Goal: Task Accomplishment & Management: Manage account settings

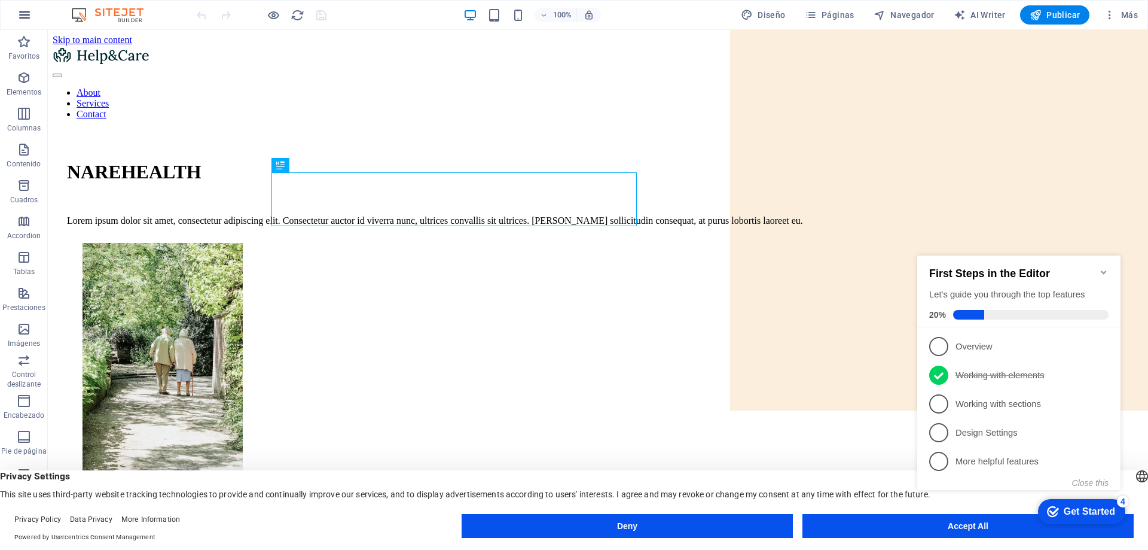
click at [20, 16] on icon "button" at bounding box center [24, 15] width 14 height 14
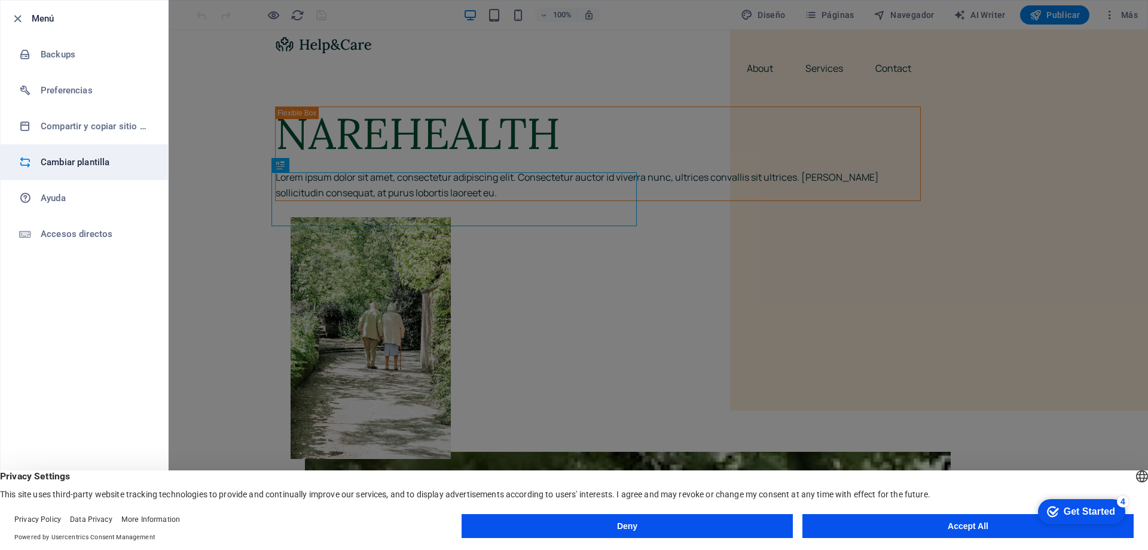
click at [84, 166] on h6 "Cambiar plantilla" at bounding box center [96, 162] width 111 height 14
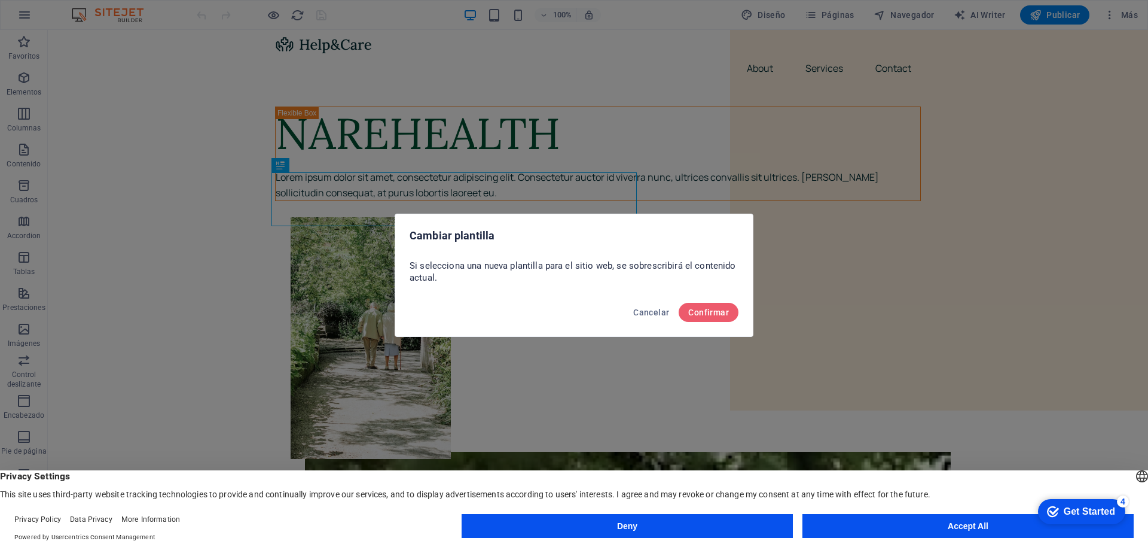
click at [1134, 474] on div "English Deutsch" at bounding box center [1142, 478] width 17 height 20
click at [1024, 508] on li "Deutsch" at bounding box center [1076, 517] width 134 height 29
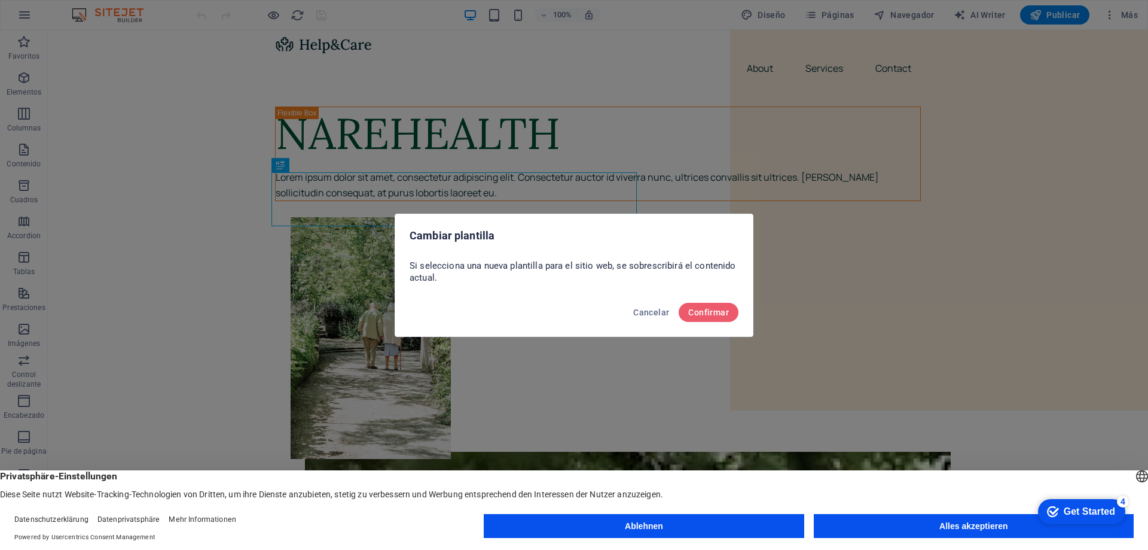
click at [1134, 474] on div "[PERSON_NAME] English" at bounding box center [1142, 478] width 17 height 20
click div "checkmark Get Started 4 First Steps in the Editor Let's guide you through the t…"
click at [1025, 504] on li "English" at bounding box center [1076, 517] width 134 height 29
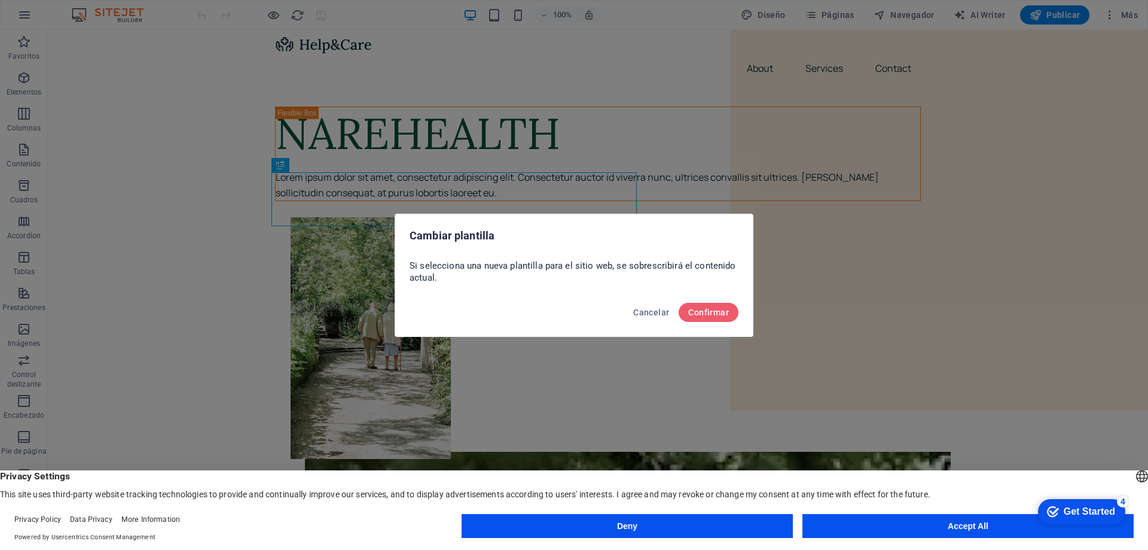
click at [1025, 504] on div "English Deutsch English Deutsch Privacy Settings This site uses third-party web…" at bounding box center [574, 510] width 1148 height 80
click at [972, 524] on button "Accept All" at bounding box center [967, 526] width 331 height 24
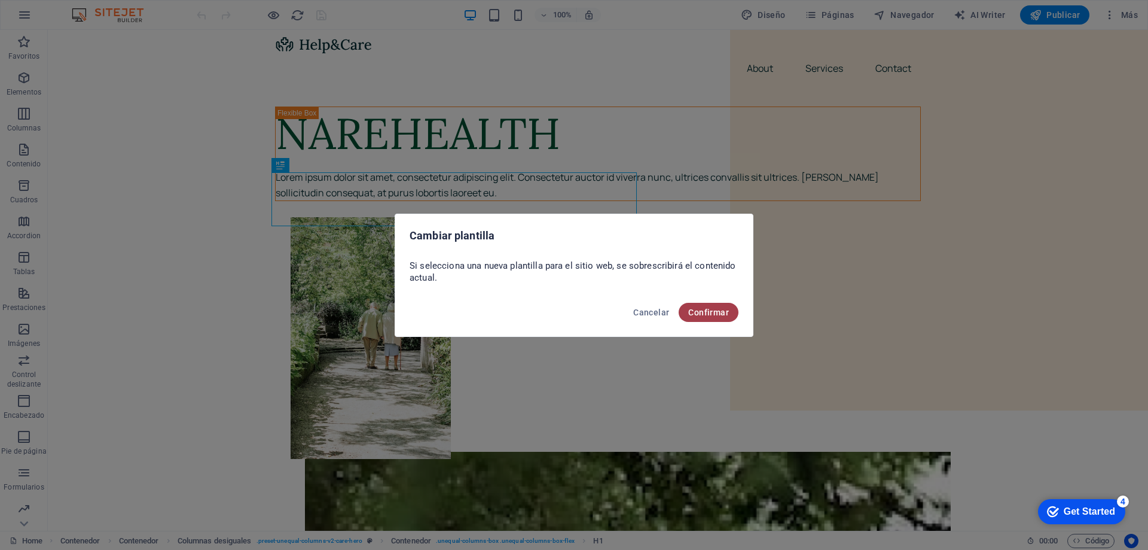
click at [706, 313] on span "Confirmar" at bounding box center [708, 312] width 41 height 10
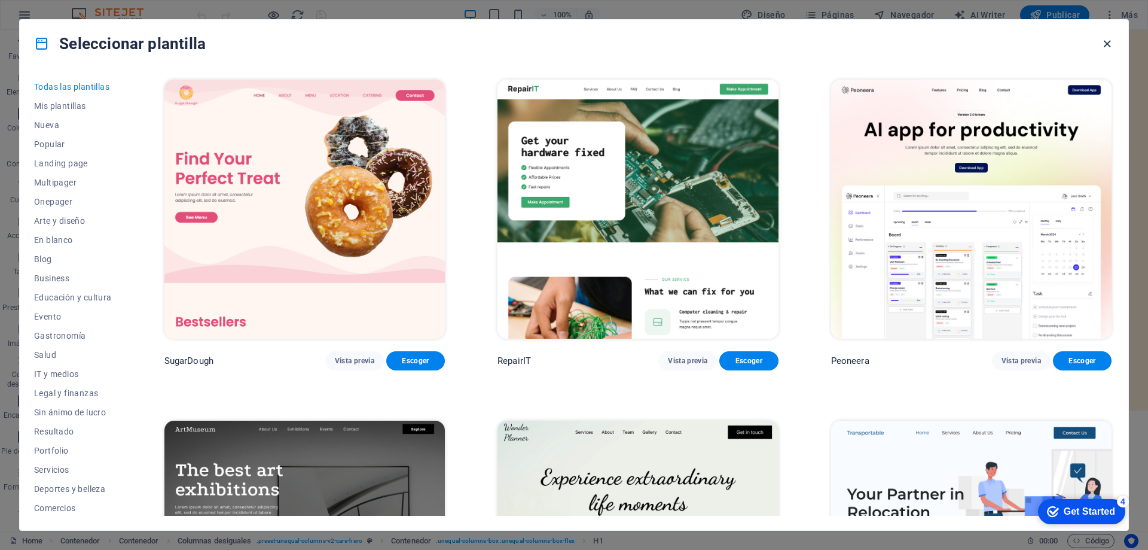
click at [1109, 42] on icon "button" at bounding box center [1107, 44] width 14 height 14
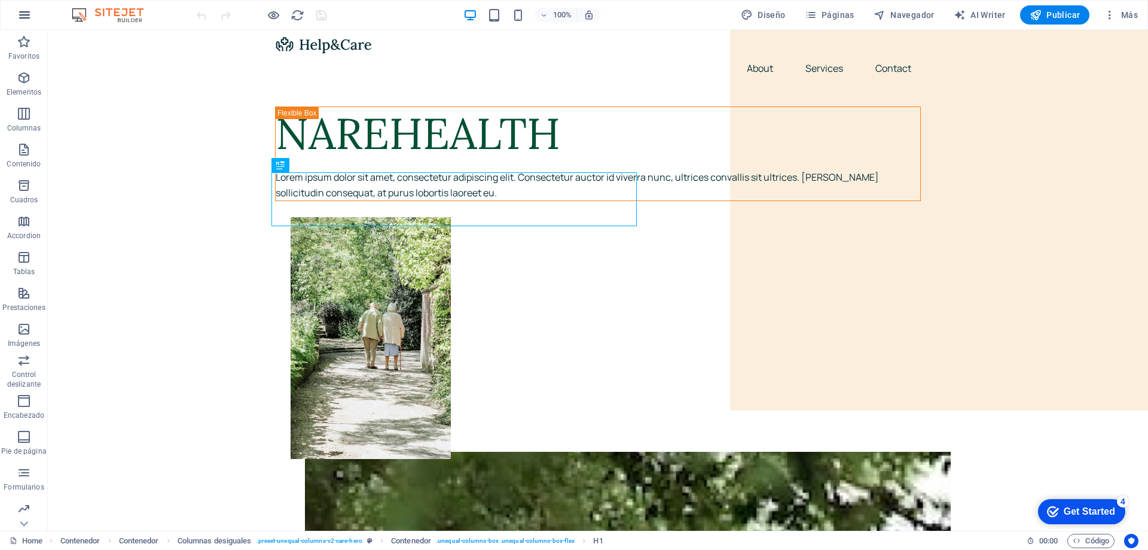
click at [28, 17] on icon "button" at bounding box center [24, 15] width 14 height 14
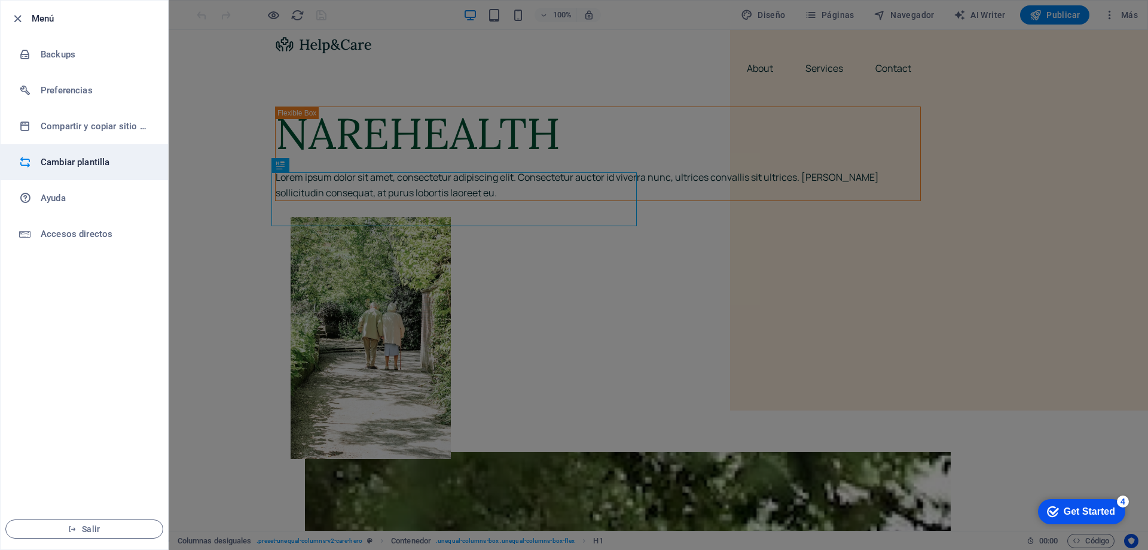
click at [80, 154] on li "Cambiar plantilla" at bounding box center [84, 162] width 167 height 36
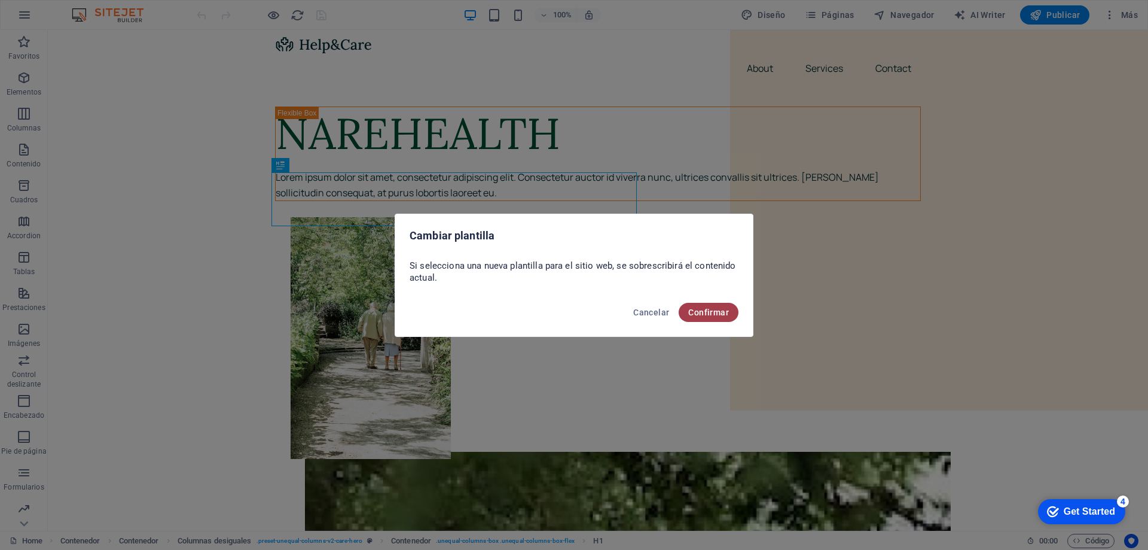
click at [721, 314] on span "Confirmar" at bounding box center [708, 312] width 41 height 10
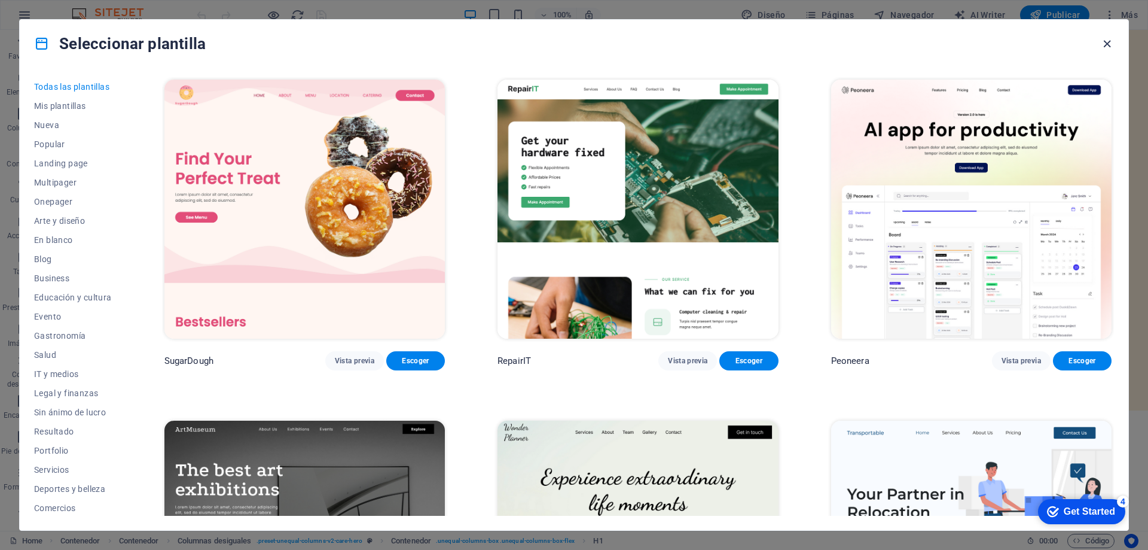
click at [1109, 40] on icon "button" at bounding box center [1107, 44] width 14 height 14
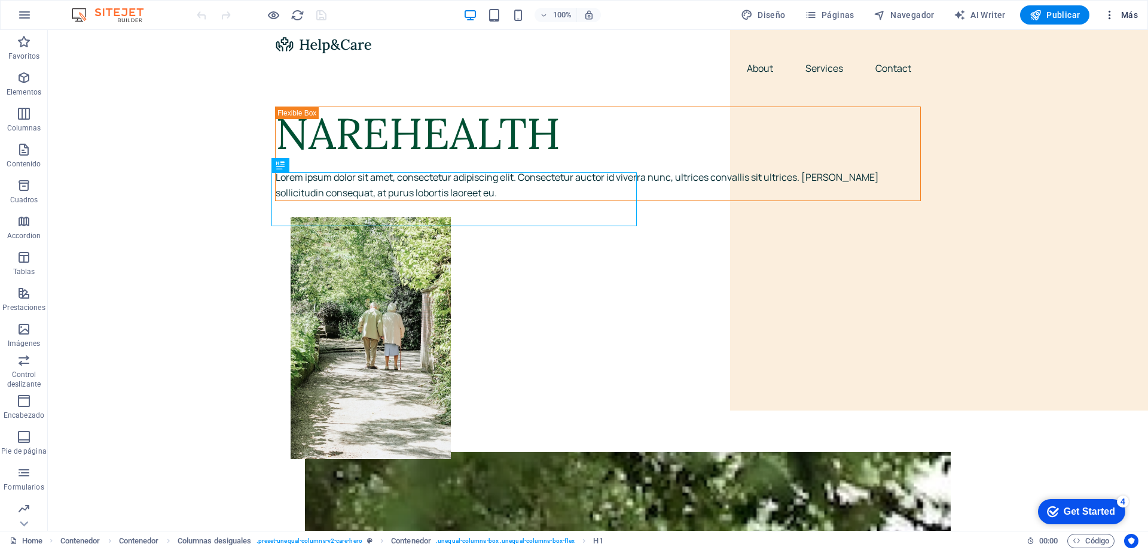
click at [1124, 13] on span "Más" at bounding box center [1121, 15] width 34 height 12
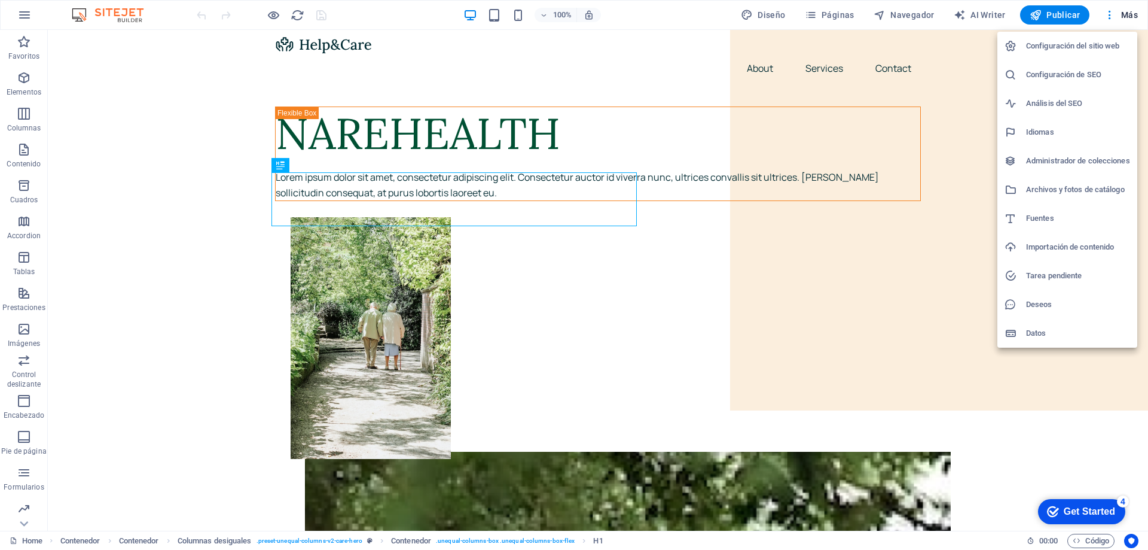
click at [1109, 16] on div at bounding box center [574, 275] width 1148 height 550
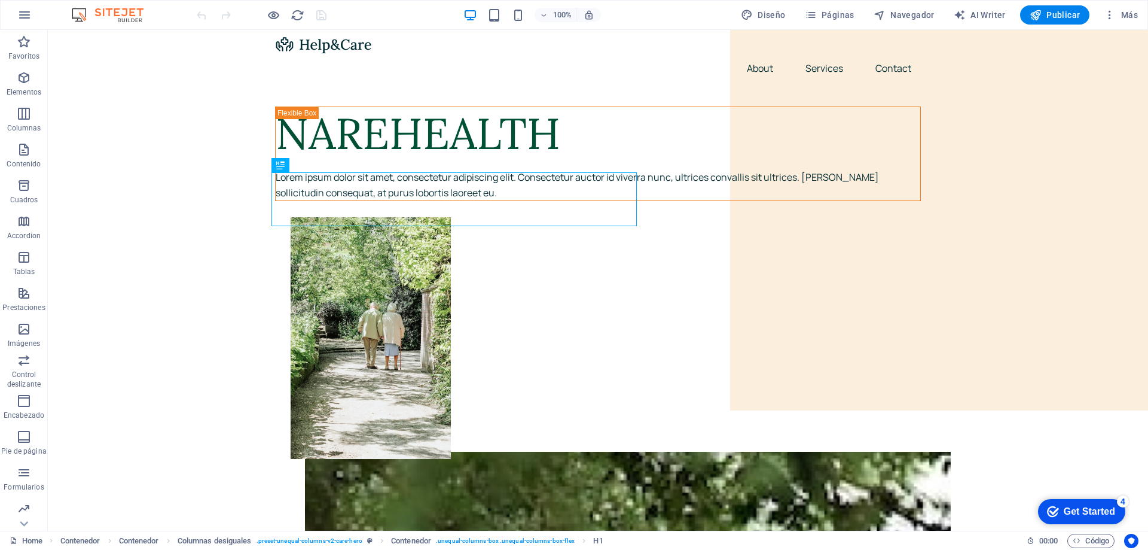
click at [1109, 16] on icon "button" at bounding box center [1110, 15] width 12 height 12
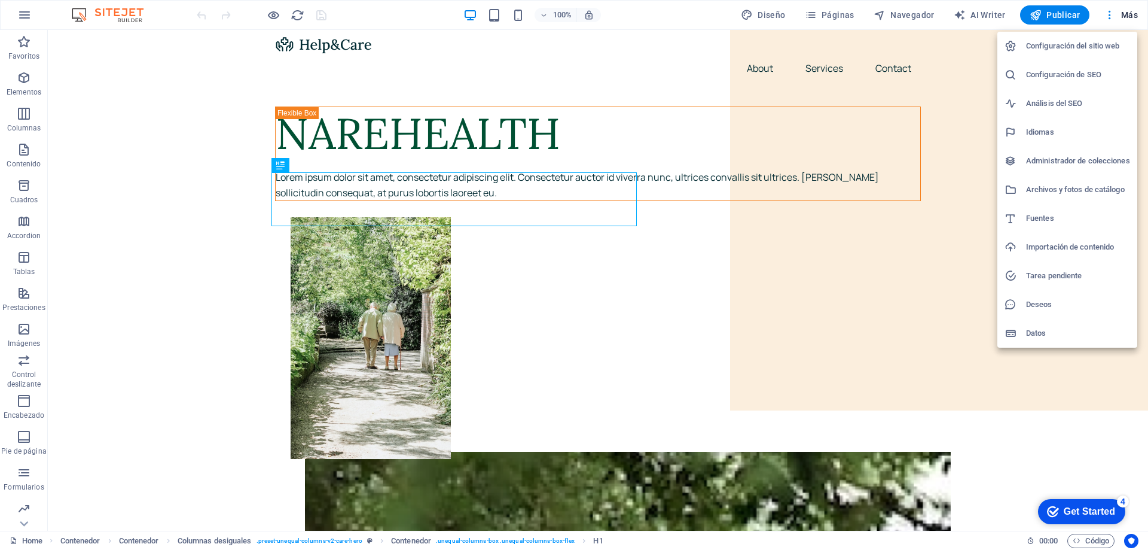
click at [22, 15] on div at bounding box center [574, 275] width 1148 height 550
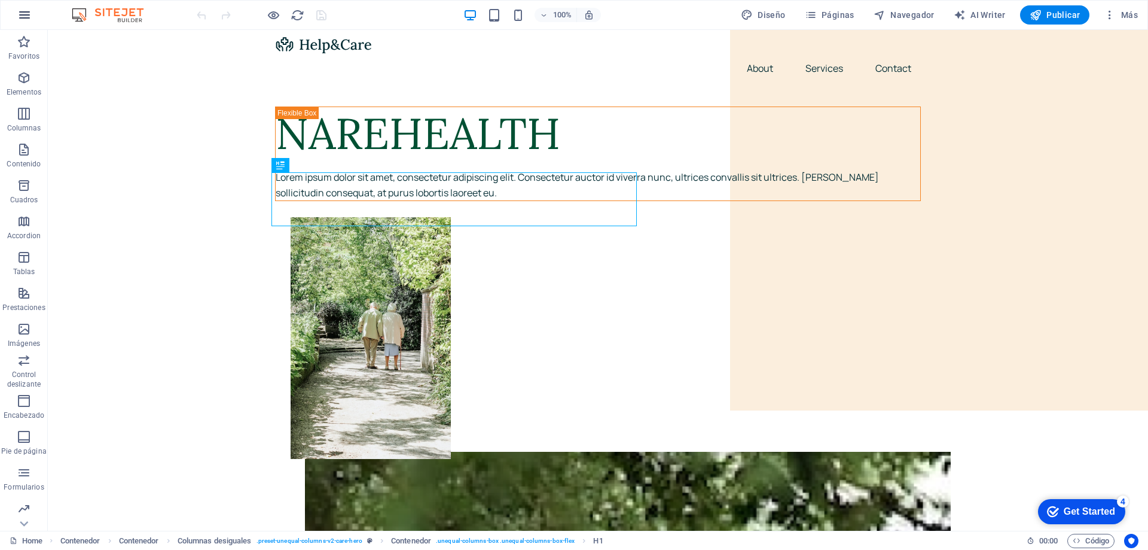
click at [33, 22] on button "button" at bounding box center [24, 15] width 29 height 29
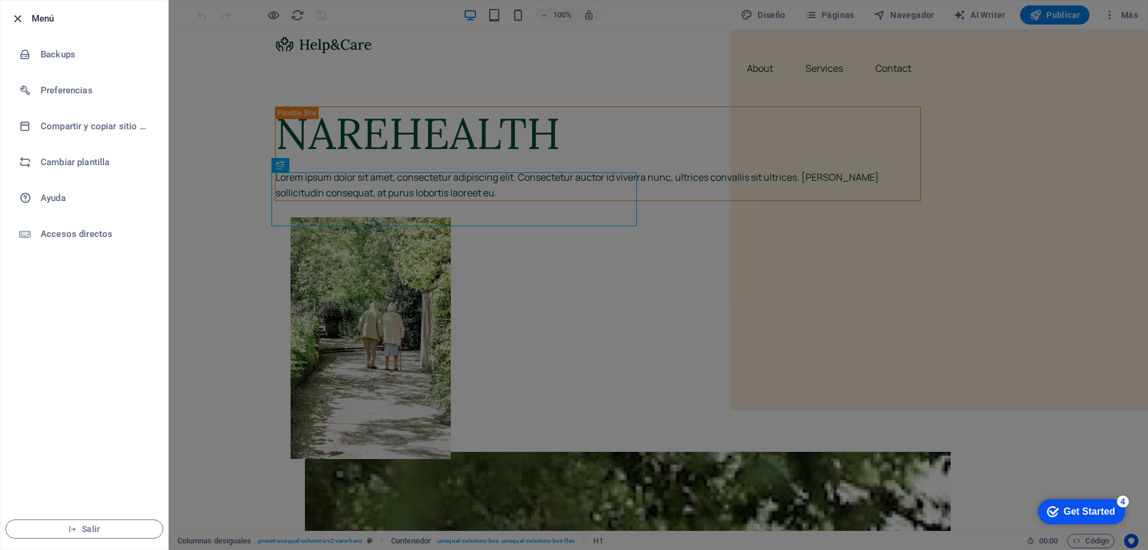
click at [16, 19] on icon "button" at bounding box center [18, 19] width 14 height 14
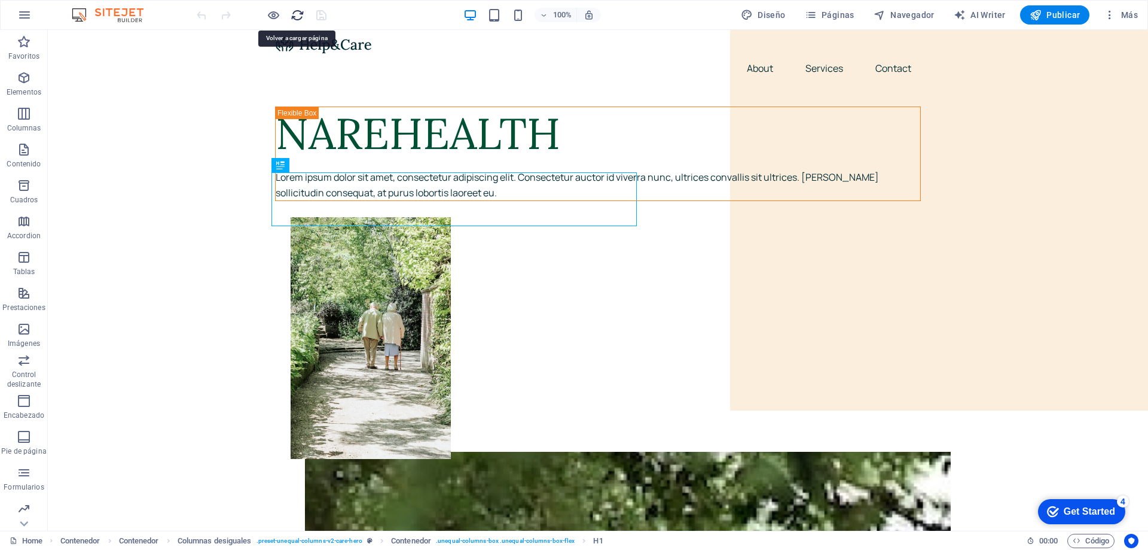
click at [296, 14] on icon "reload" at bounding box center [298, 15] width 14 height 14
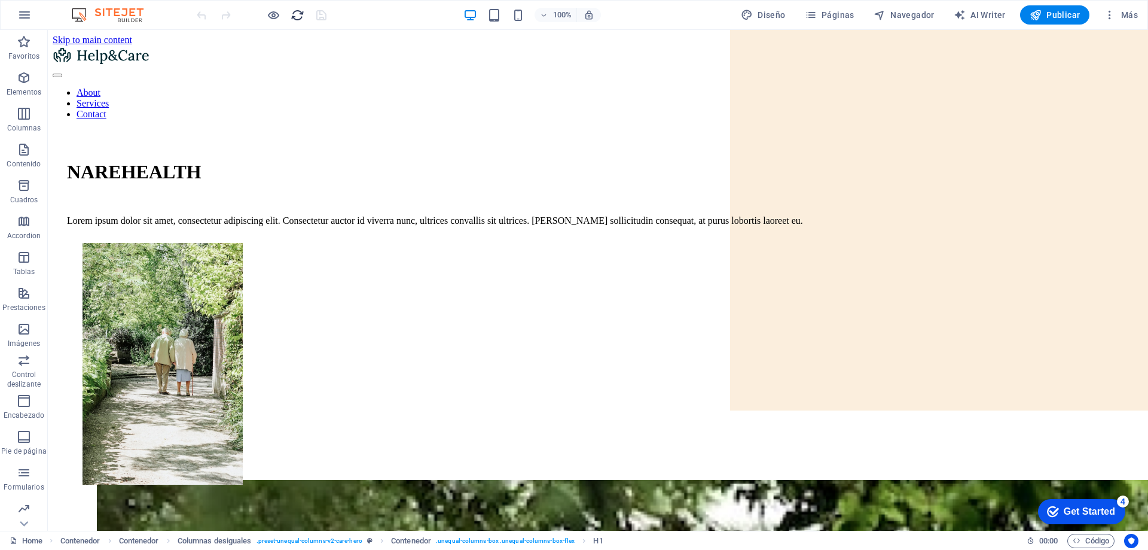
click at [297, 13] on icon "reload" at bounding box center [298, 15] width 14 height 14
click at [132, 8] on img at bounding box center [114, 15] width 90 height 14
click at [123, 12] on img at bounding box center [114, 15] width 90 height 14
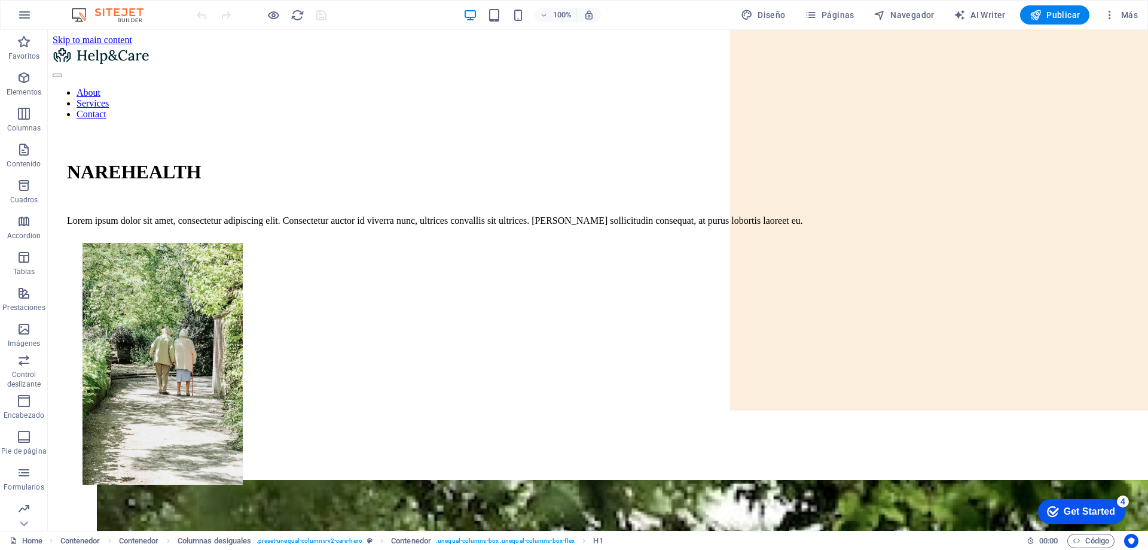
click at [81, 13] on img at bounding box center [114, 15] width 90 height 14
click at [980, 17] on span "AI Writer" at bounding box center [980, 15] width 52 height 12
select select "English"
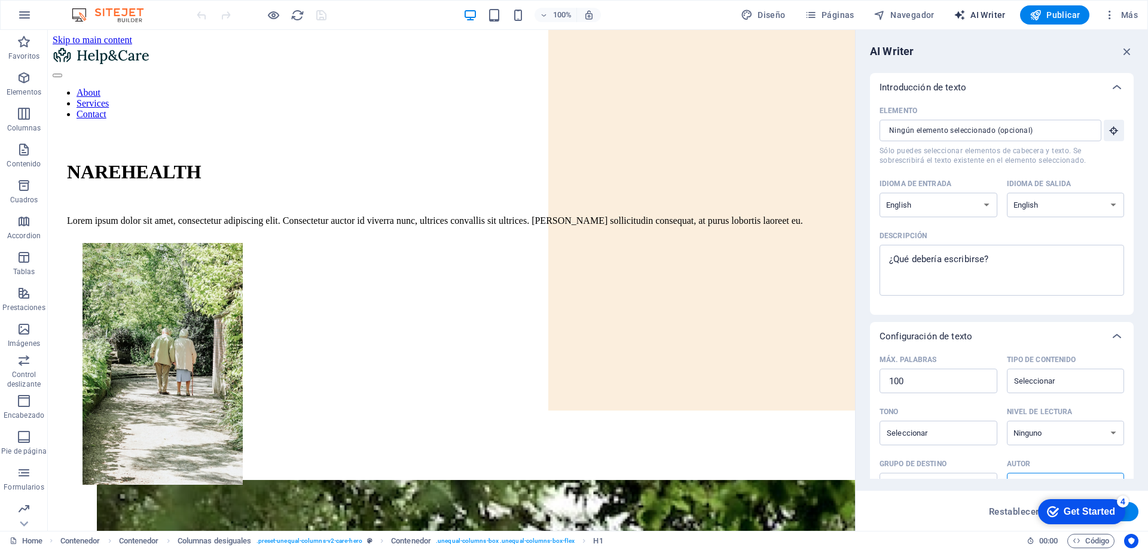
click at [982, 17] on span "AI Writer" at bounding box center [980, 15] width 52 height 12
click at [983, 17] on span "AI Writer" at bounding box center [980, 15] width 52 height 12
click at [1130, 51] on icon "button" at bounding box center [1127, 51] width 13 height 13
click at [1132, 17] on span "Más" at bounding box center [1121, 15] width 34 height 12
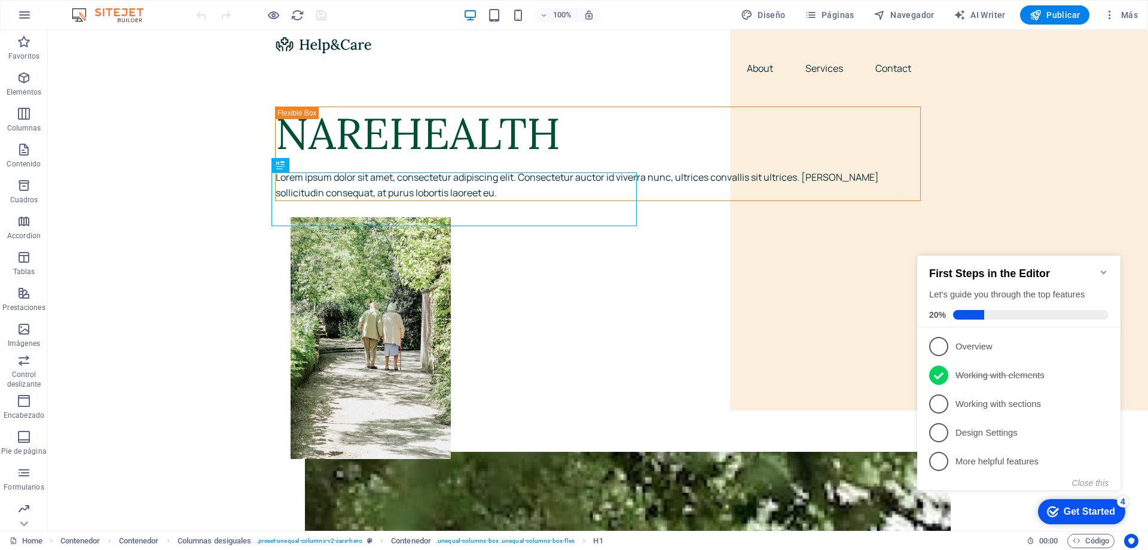
click at [1103, 270] on icon "Minimize checklist" at bounding box center [1103, 272] width 5 height 4
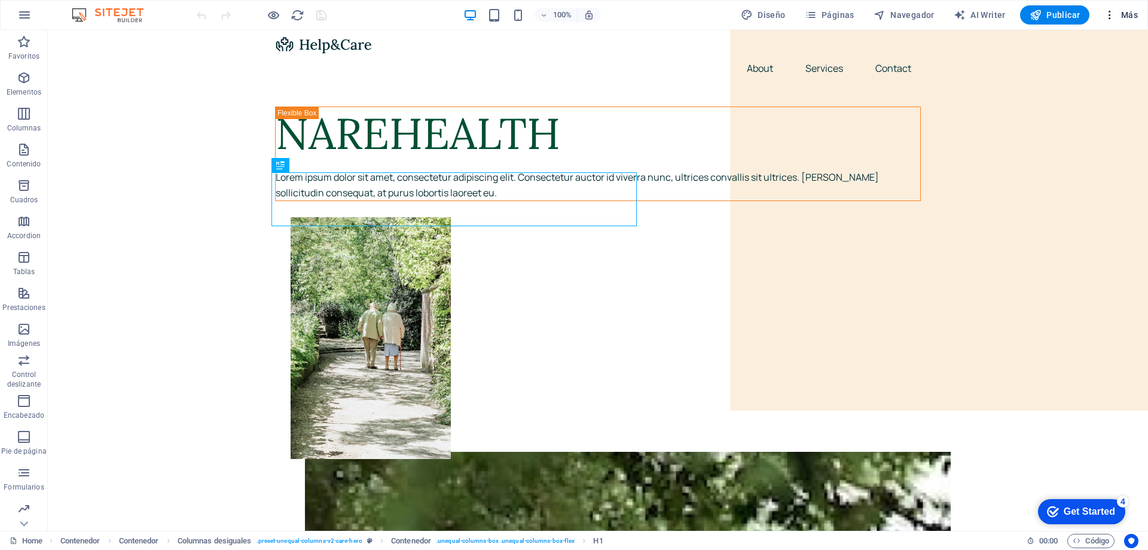
click at [1129, 13] on span "Más" at bounding box center [1121, 15] width 34 height 12
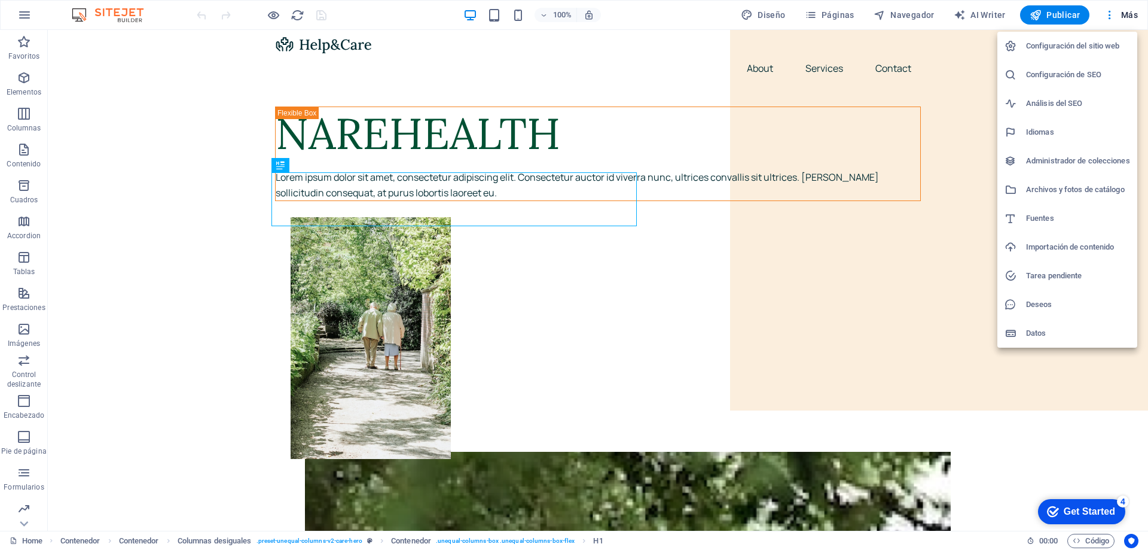
click at [1035, 303] on h6 "Deseos" at bounding box center [1078, 304] width 104 height 14
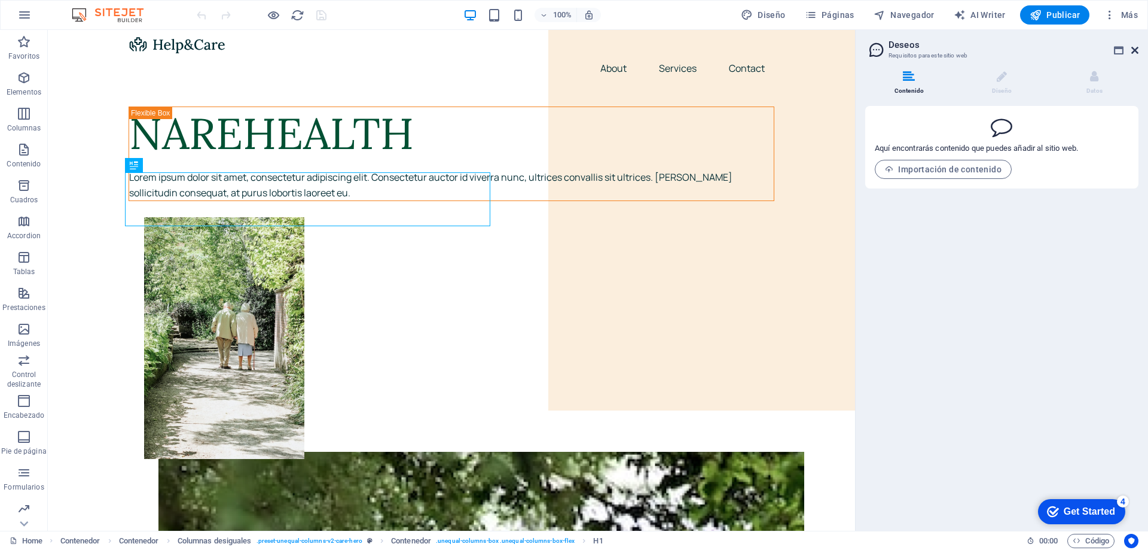
click at [1133, 47] on icon at bounding box center [1134, 50] width 7 height 10
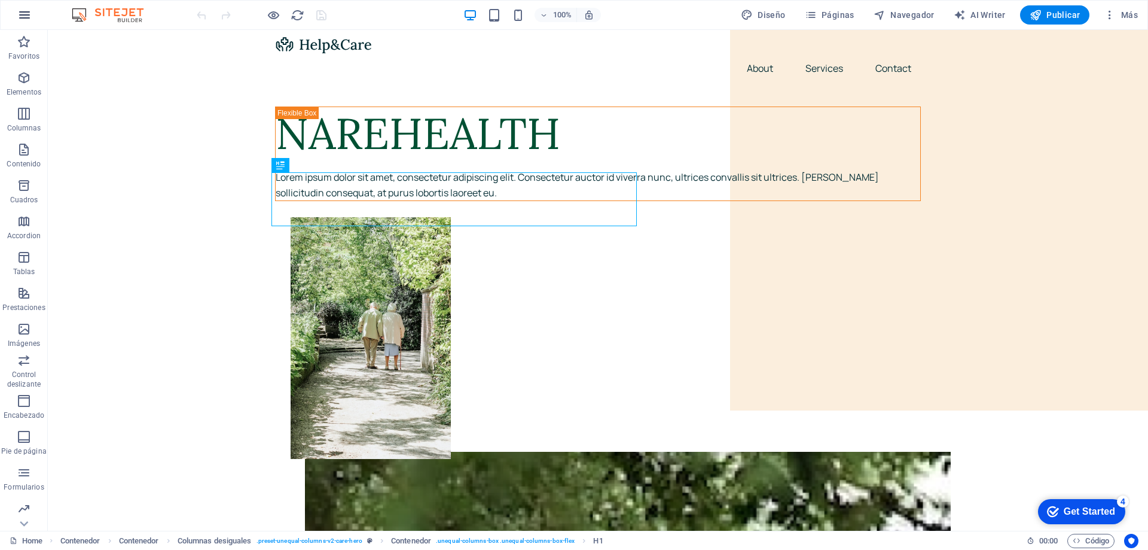
click at [27, 12] on icon "button" at bounding box center [24, 15] width 14 height 14
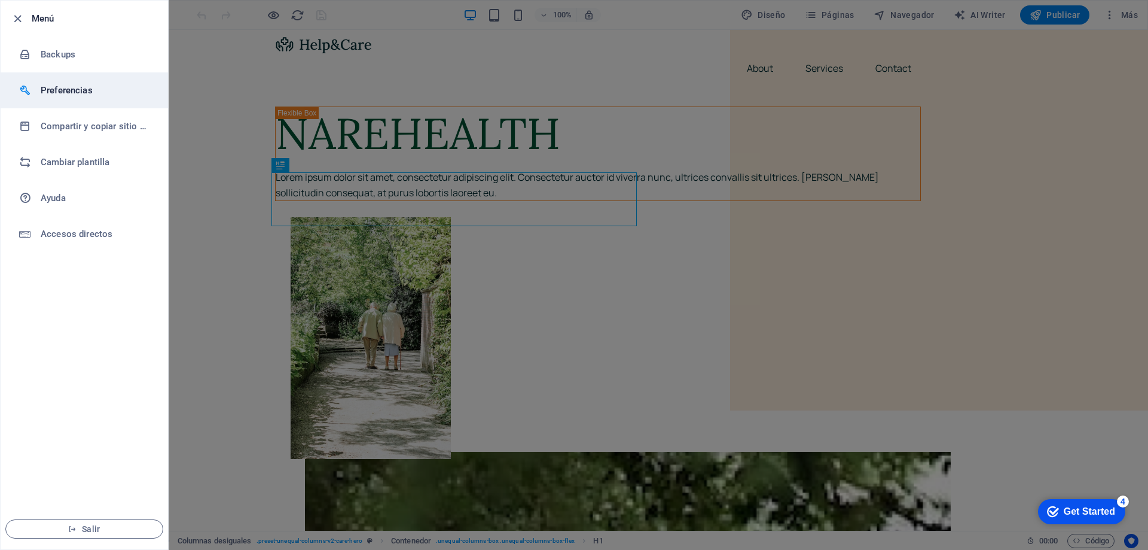
click at [83, 84] on h6 "Preferencias" at bounding box center [96, 90] width 111 height 14
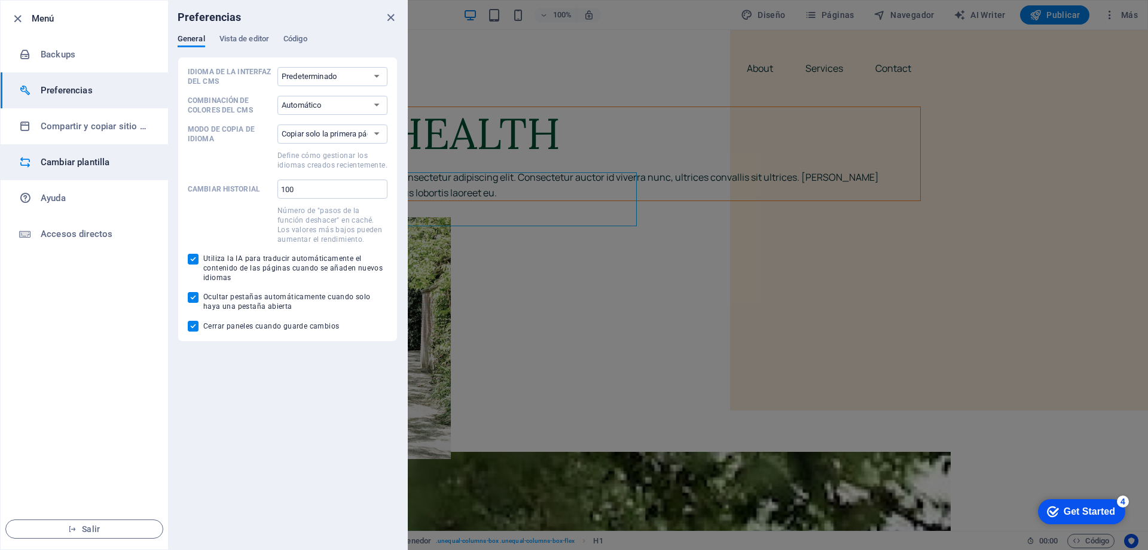
click at [66, 156] on h6 "Cambiar plantilla" at bounding box center [96, 162] width 111 height 14
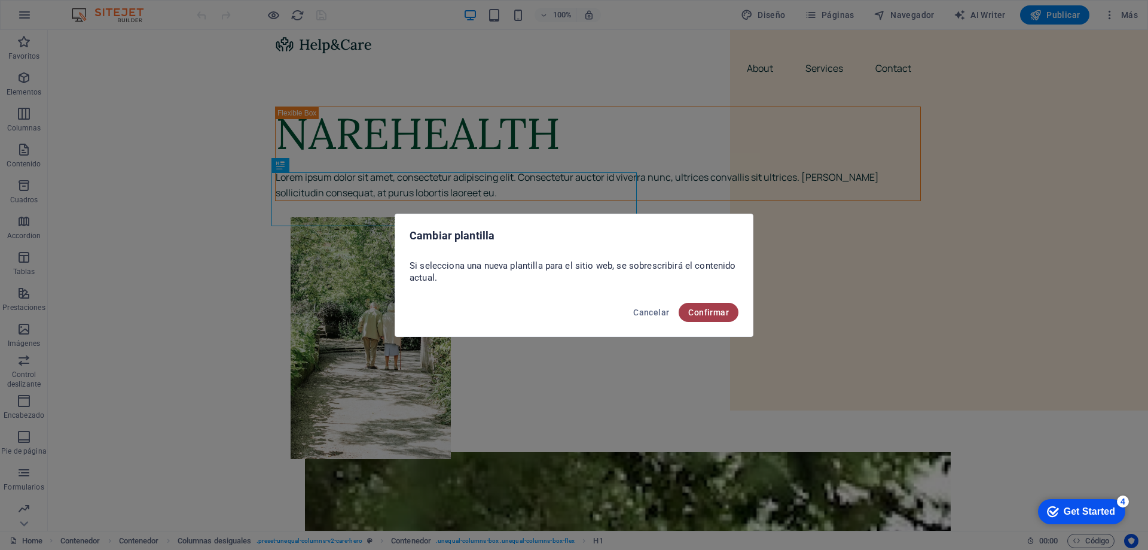
click at [728, 311] on span "Confirmar" at bounding box center [708, 312] width 41 height 10
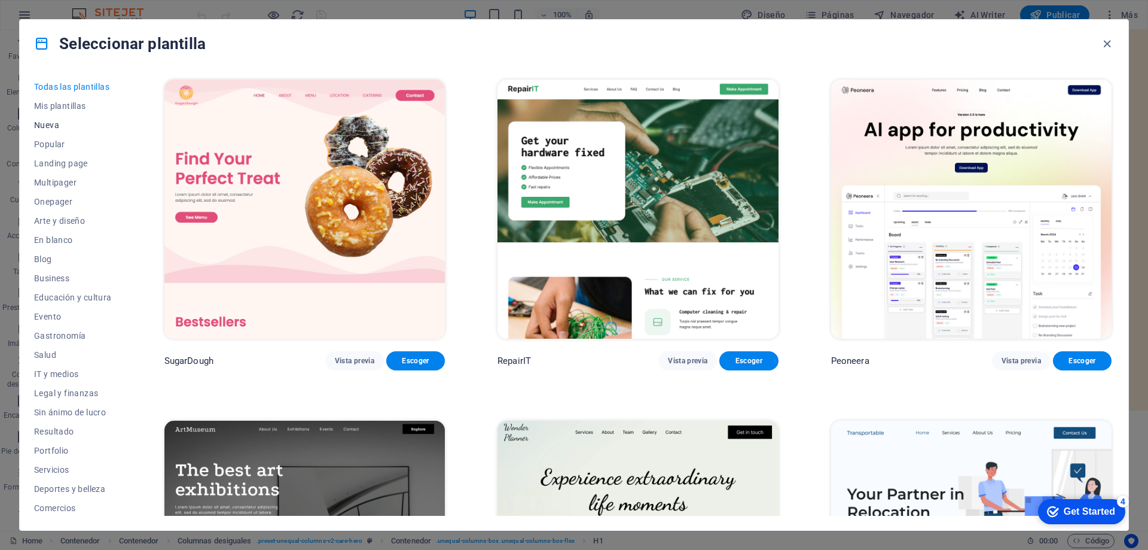
click at [48, 120] on span "Nueva" at bounding box center [73, 125] width 78 height 10
click at [49, 123] on span "Nueva" at bounding box center [73, 125] width 78 height 10
click at [65, 103] on span "Mis plantillas" at bounding box center [73, 106] width 78 height 10
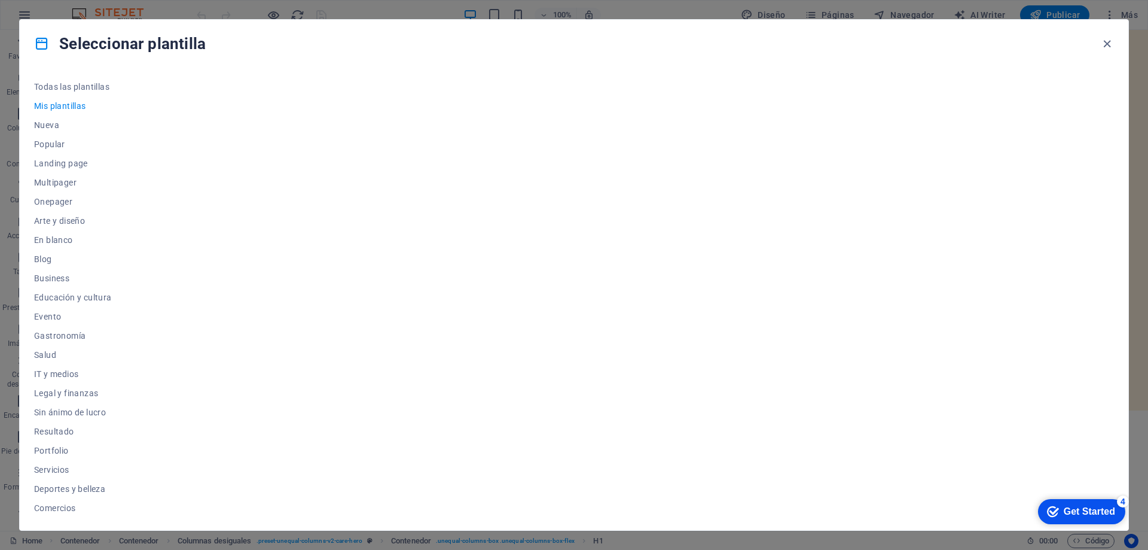
click at [65, 103] on span "Mis plantillas" at bounding box center [73, 106] width 78 height 10
click at [83, 84] on span "Todas las plantillas" at bounding box center [73, 87] width 78 height 10
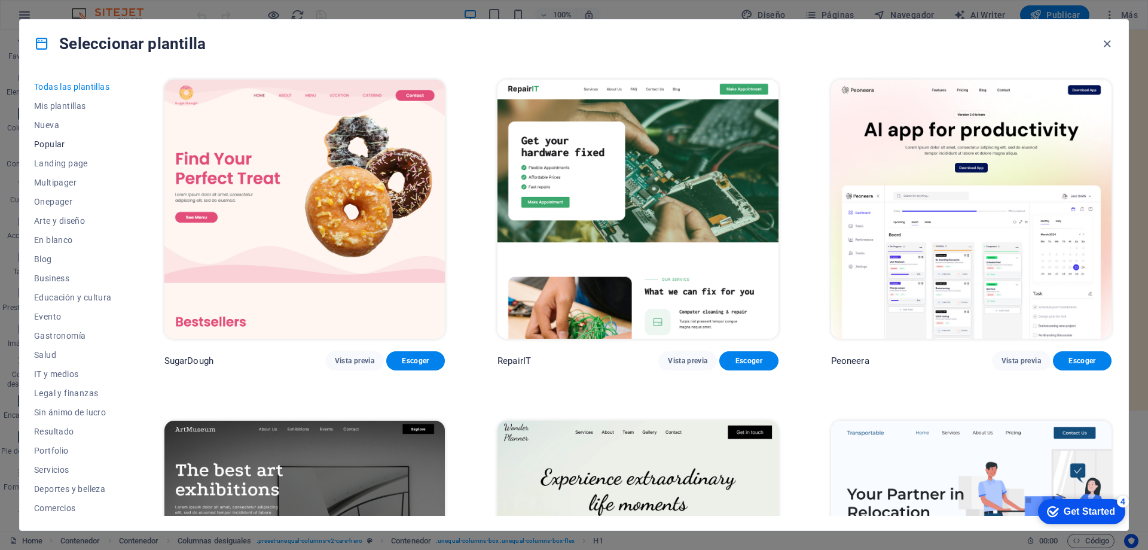
click at [54, 141] on span "Popular" at bounding box center [73, 144] width 78 height 10
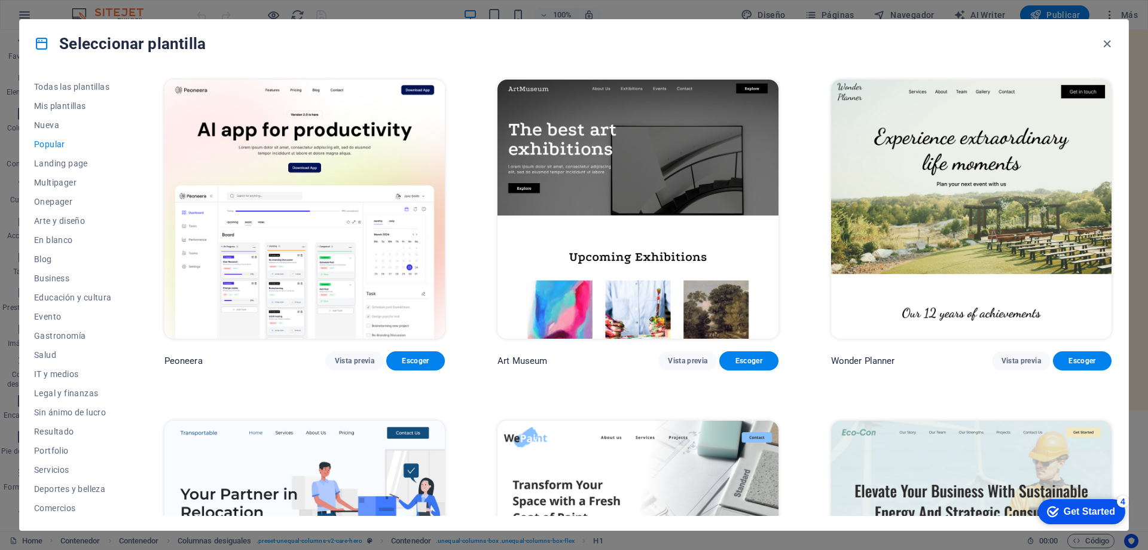
click at [297, 203] on img at bounding box center [304, 209] width 280 height 259
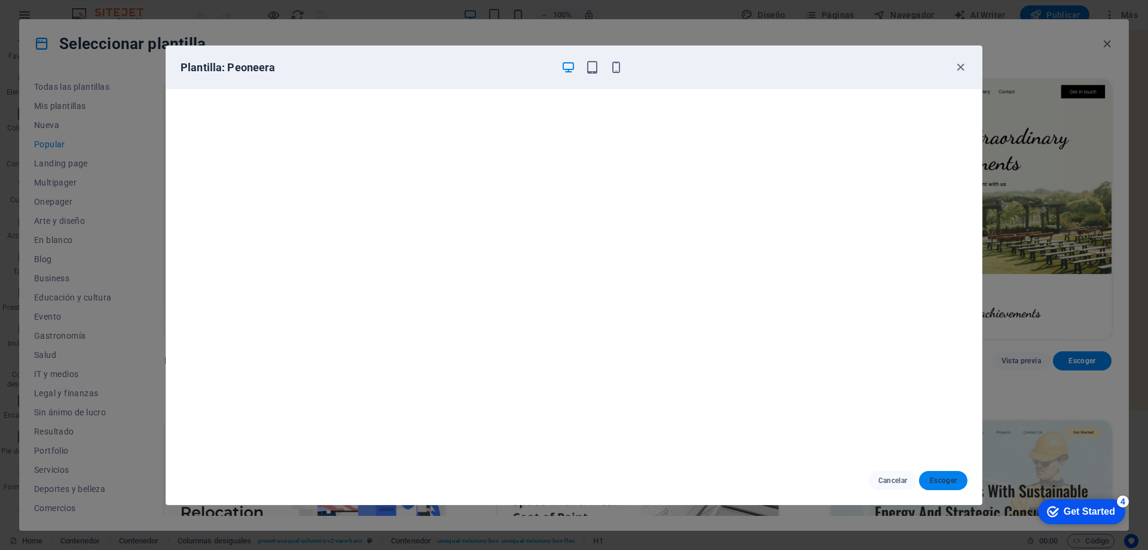
click at [947, 483] on span "Escoger" at bounding box center [943, 480] width 29 height 10
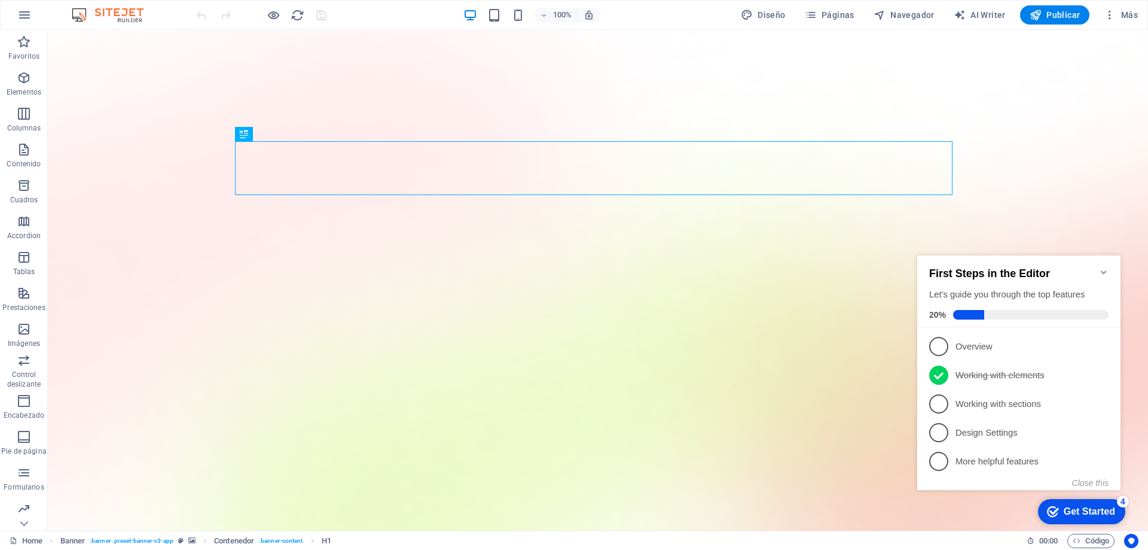
click at [1103, 270] on icon "Minimize checklist" at bounding box center [1103, 272] width 5 height 4
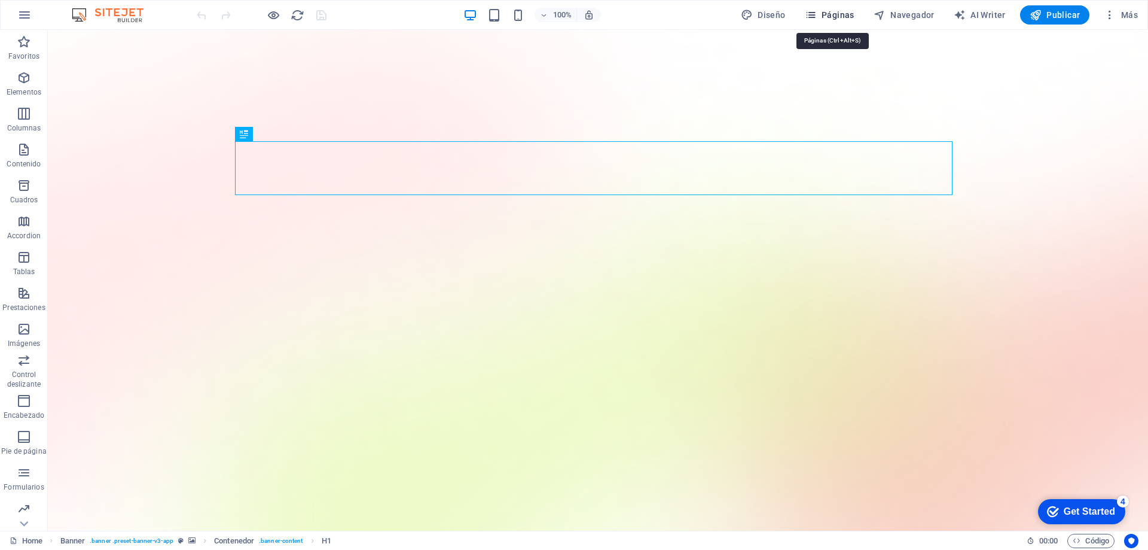
click at [817, 15] on icon "button" at bounding box center [811, 15] width 12 height 12
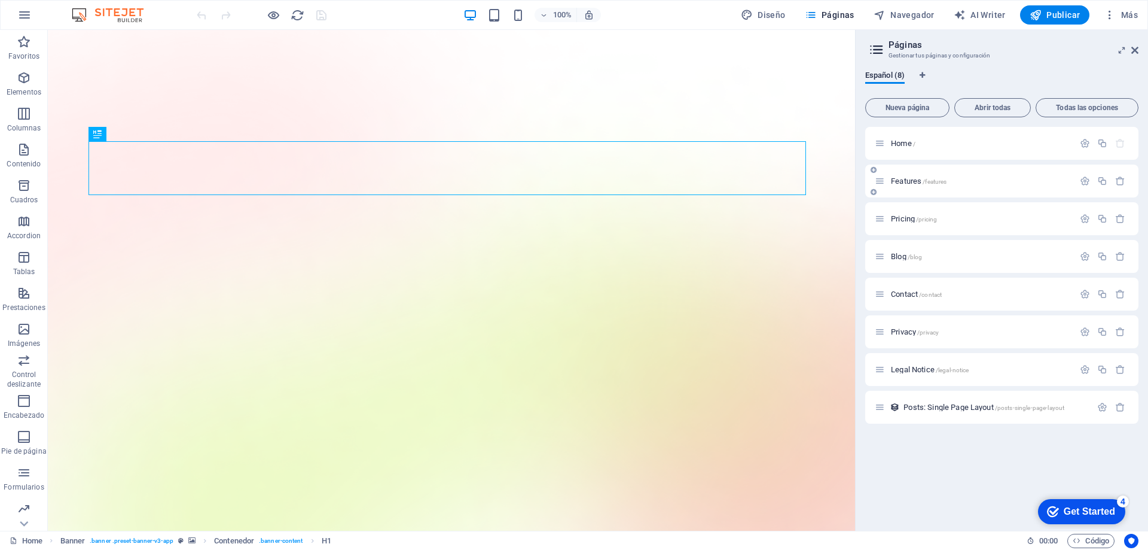
click at [948, 185] on div "Features /features" at bounding box center [974, 181] width 199 height 14
click at [1125, 175] on div at bounding box center [1102, 181] width 53 height 13
click at [1119, 181] on icon "button" at bounding box center [1120, 181] width 10 height 10
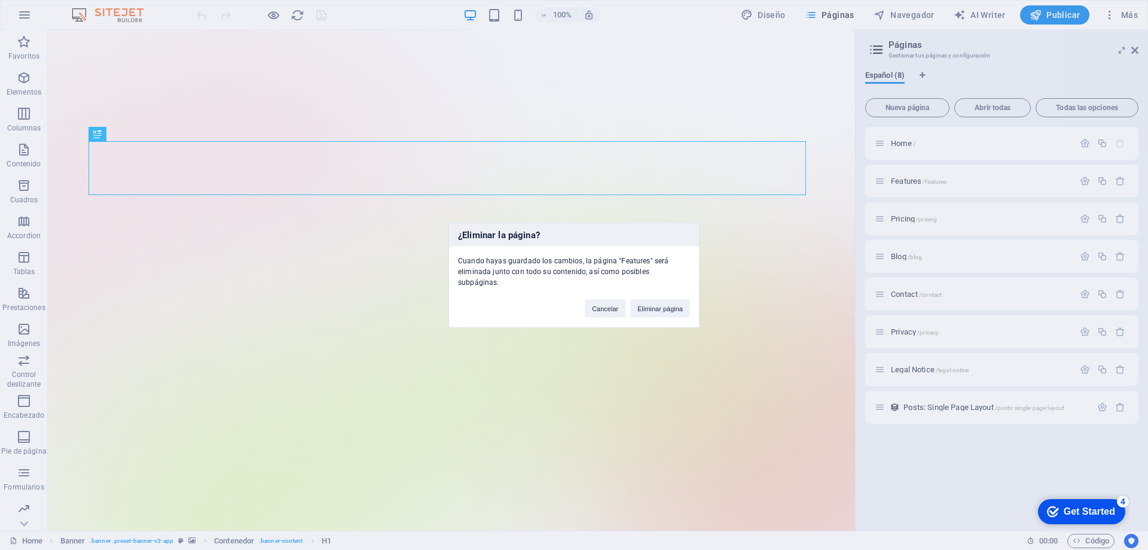
click at [826, 169] on div "¿Eliminar la página? Cuando hayas guardado los cambios, la página "Features" se…" at bounding box center [574, 275] width 1148 height 550
drag, startPoint x: 664, startPoint y: 309, endPoint x: 734, endPoint y: 200, distance: 129.4
click at [664, 309] on button "Eliminar página" at bounding box center [660, 308] width 60 height 18
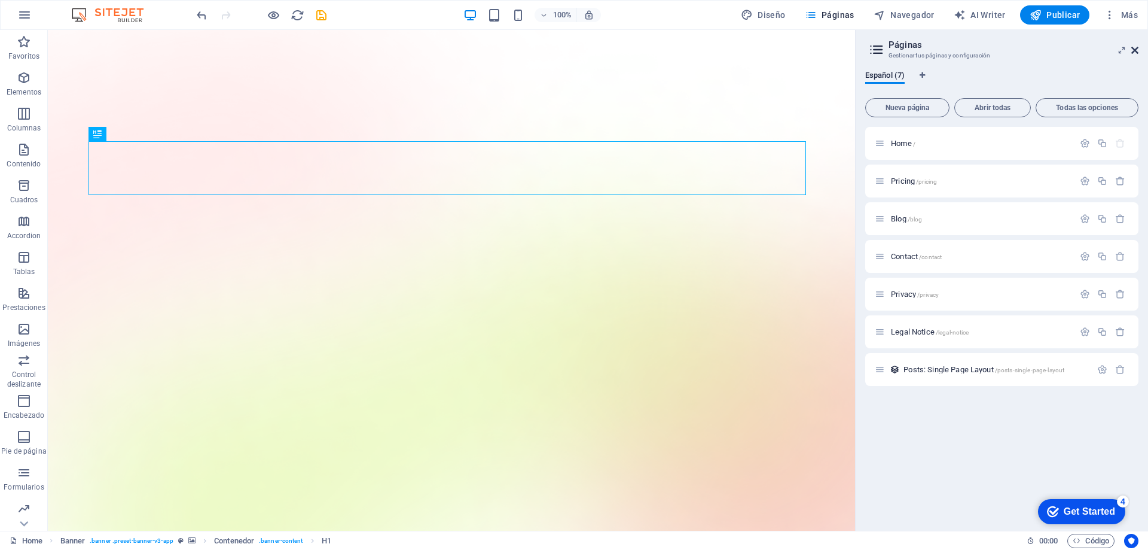
click at [1136, 45] on icon at bounding box center [1134, 50] width 7 height 10
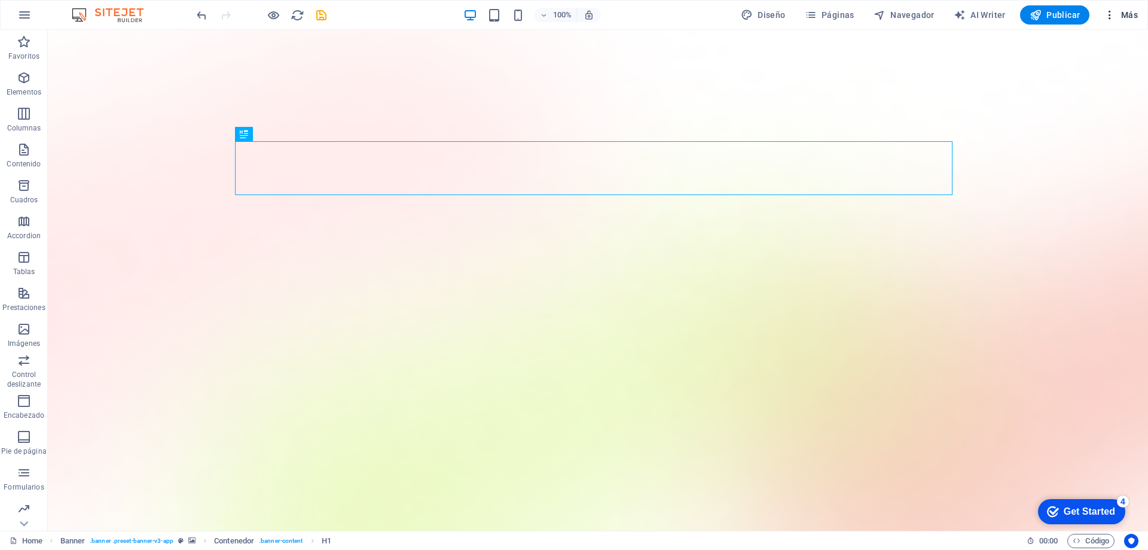
click at [1134, 10] on span "Más" at bounding box center [1121, 15] width 34 height 12
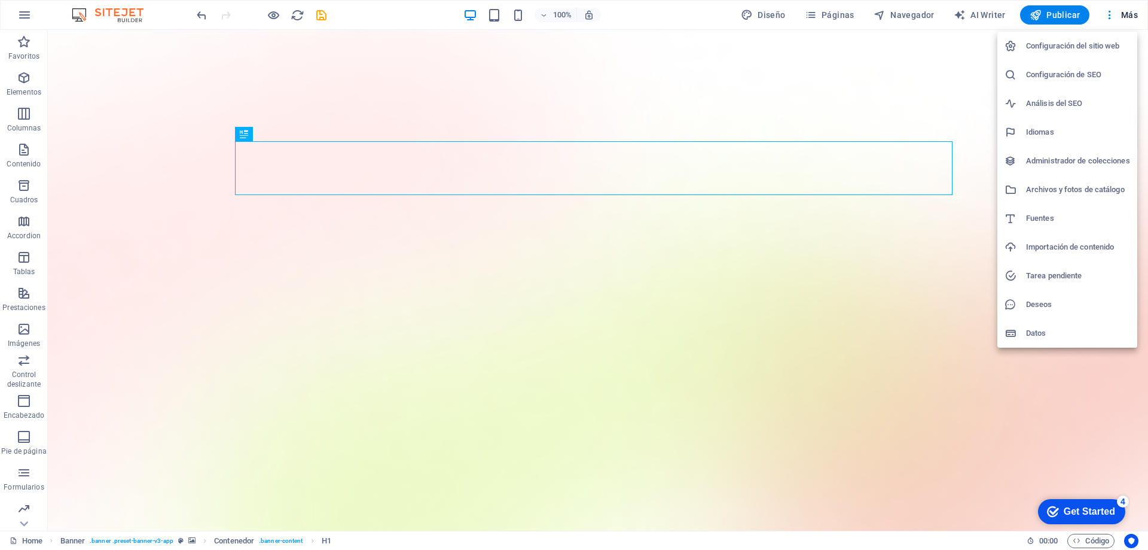
click at [1048, 152] on li "Administrador de colecciones" at bounding box center [1067, 161] width 140 height 29
